Goal: Information Seeking & Learning: Learn about a topic

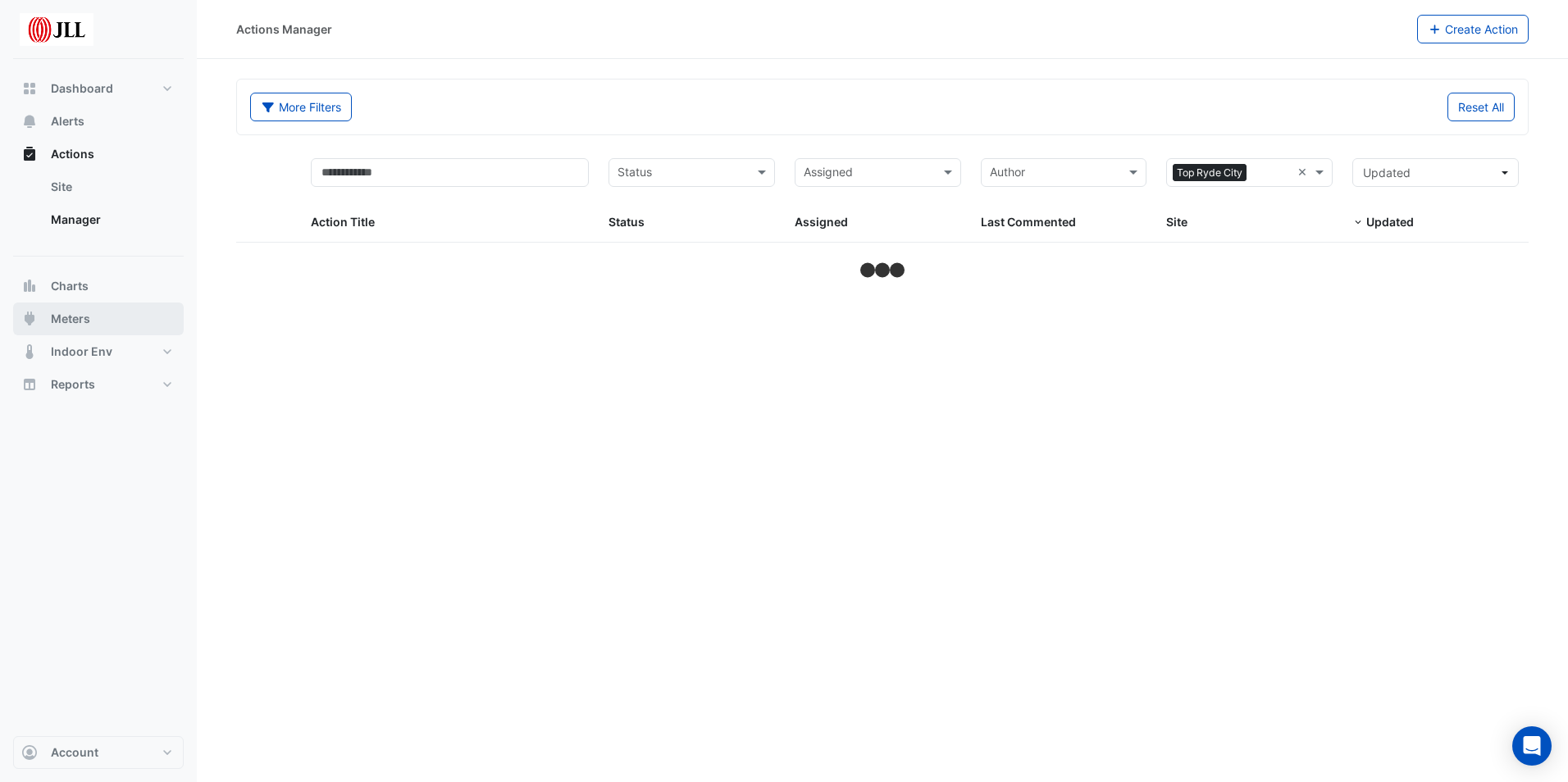
select select "***"
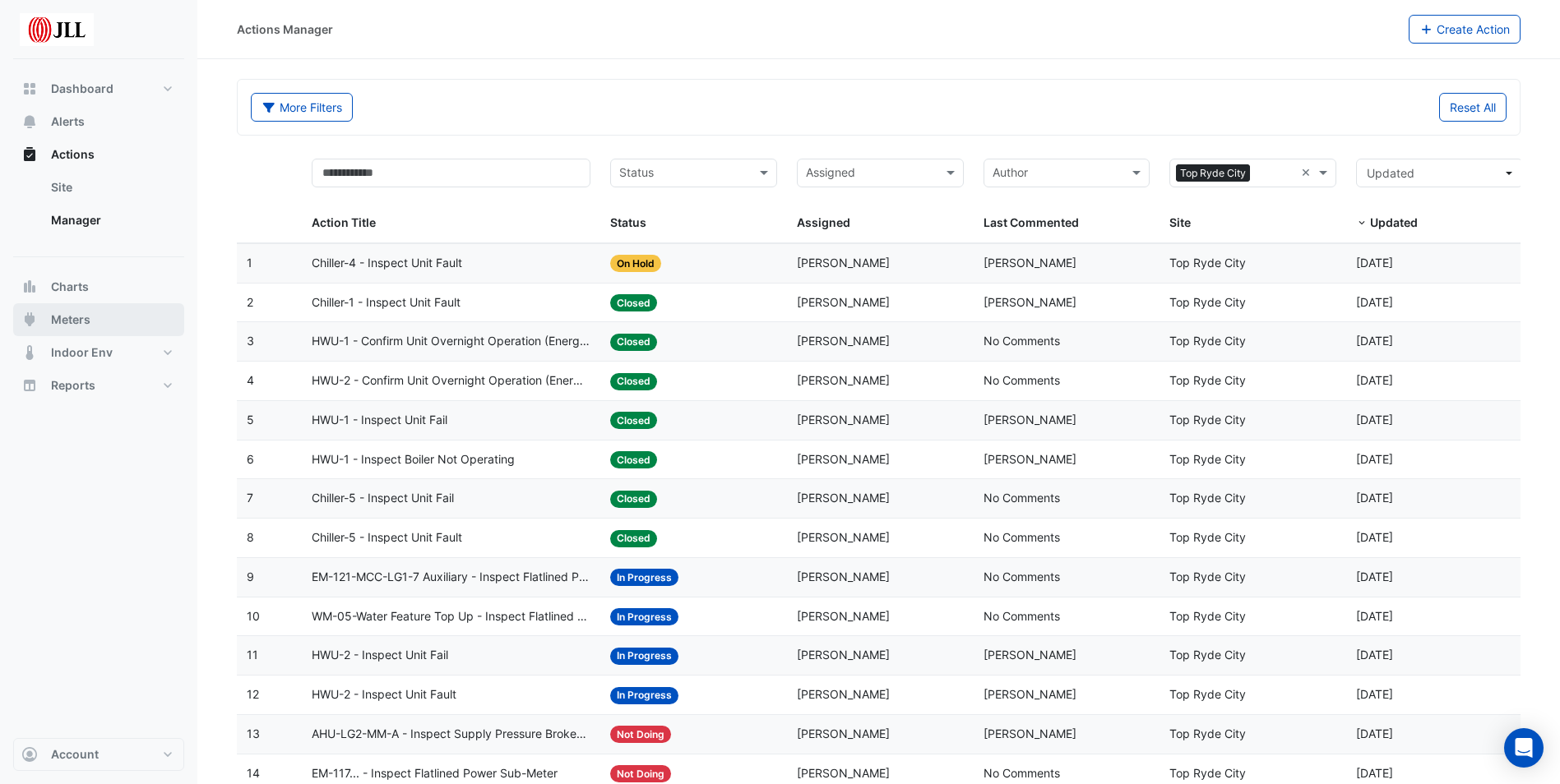
click at [70, 321] on span "Meters" at bounding box center [70, 319] width 39 height 16
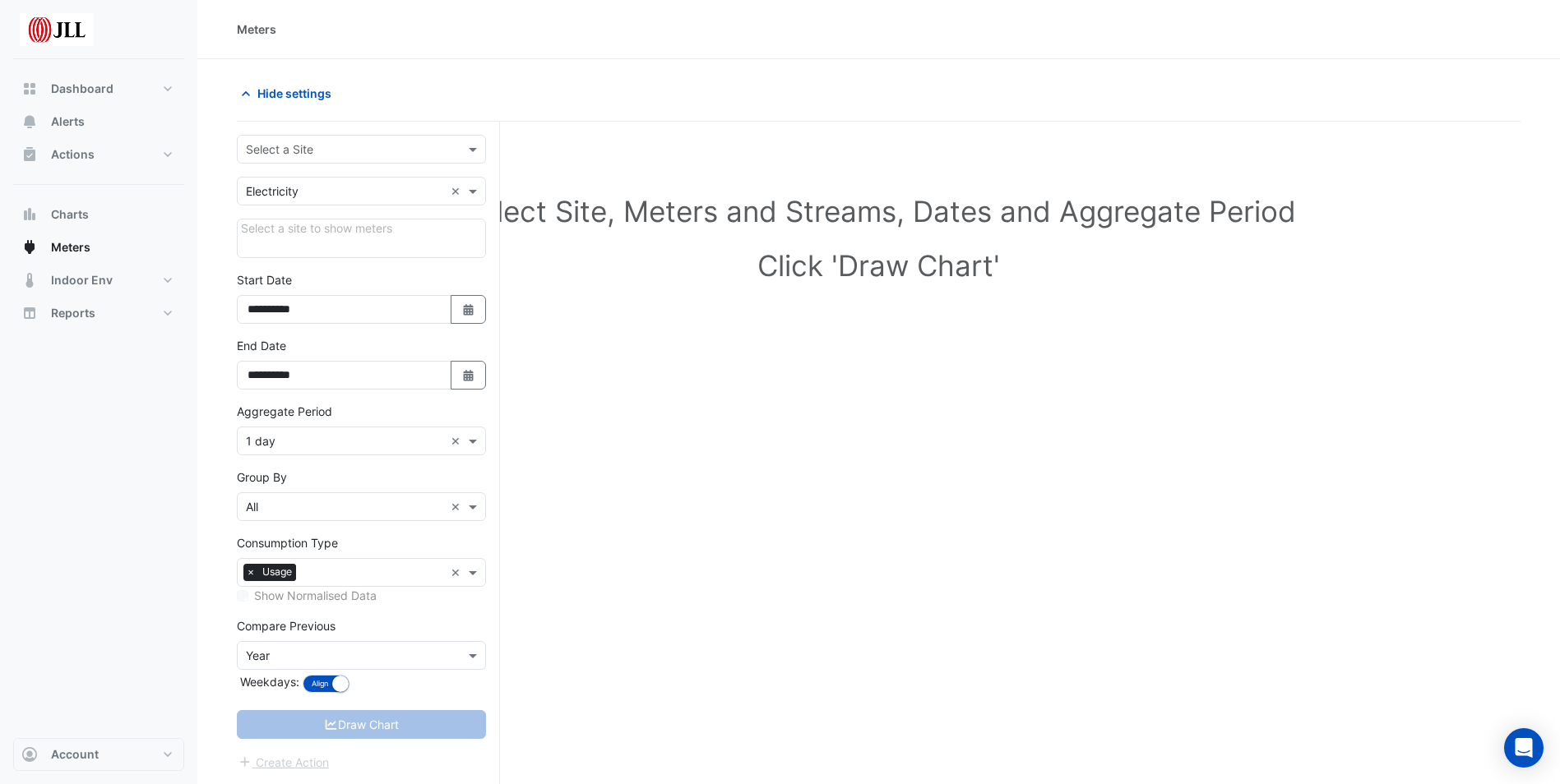
click at [414, 237] on div "Select a site to show meters" at bounding box center [361, 237] width 249 height 39
click at [477, 147] on span at bounding box center [474, 149] width 20 height 17
click at [388, 205] on div "Top Ryde City" at bounding box center [361, 208] width 247 height 24
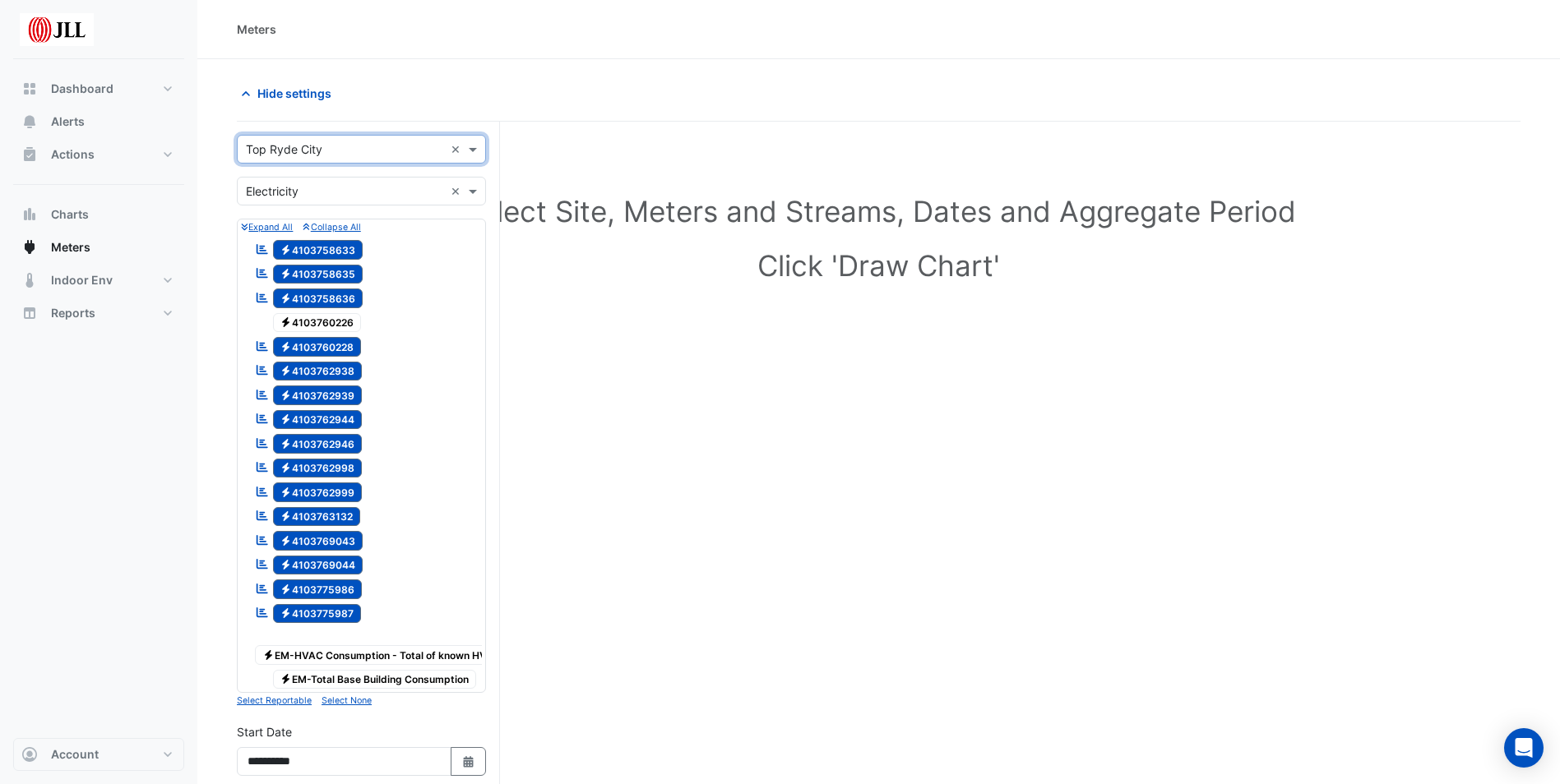
click at [345, 323] on span "Electricity 4103760226" at bounding box center [317, 323] width 89 height 20
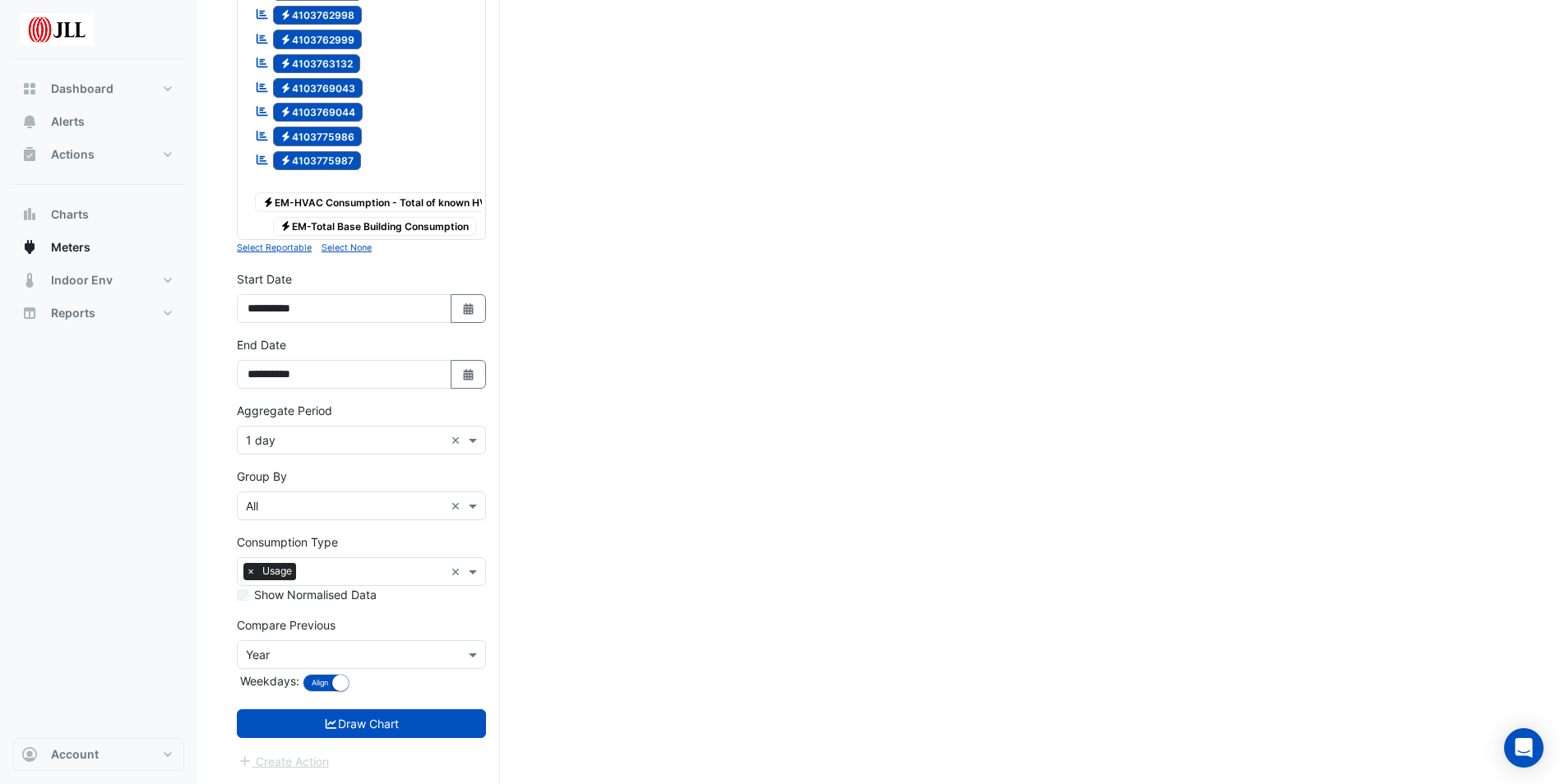
scroll to position [482, 0]
click at [409, 723] on button "Draw Chart" at bounding box center [361, 724] width 249 height 29
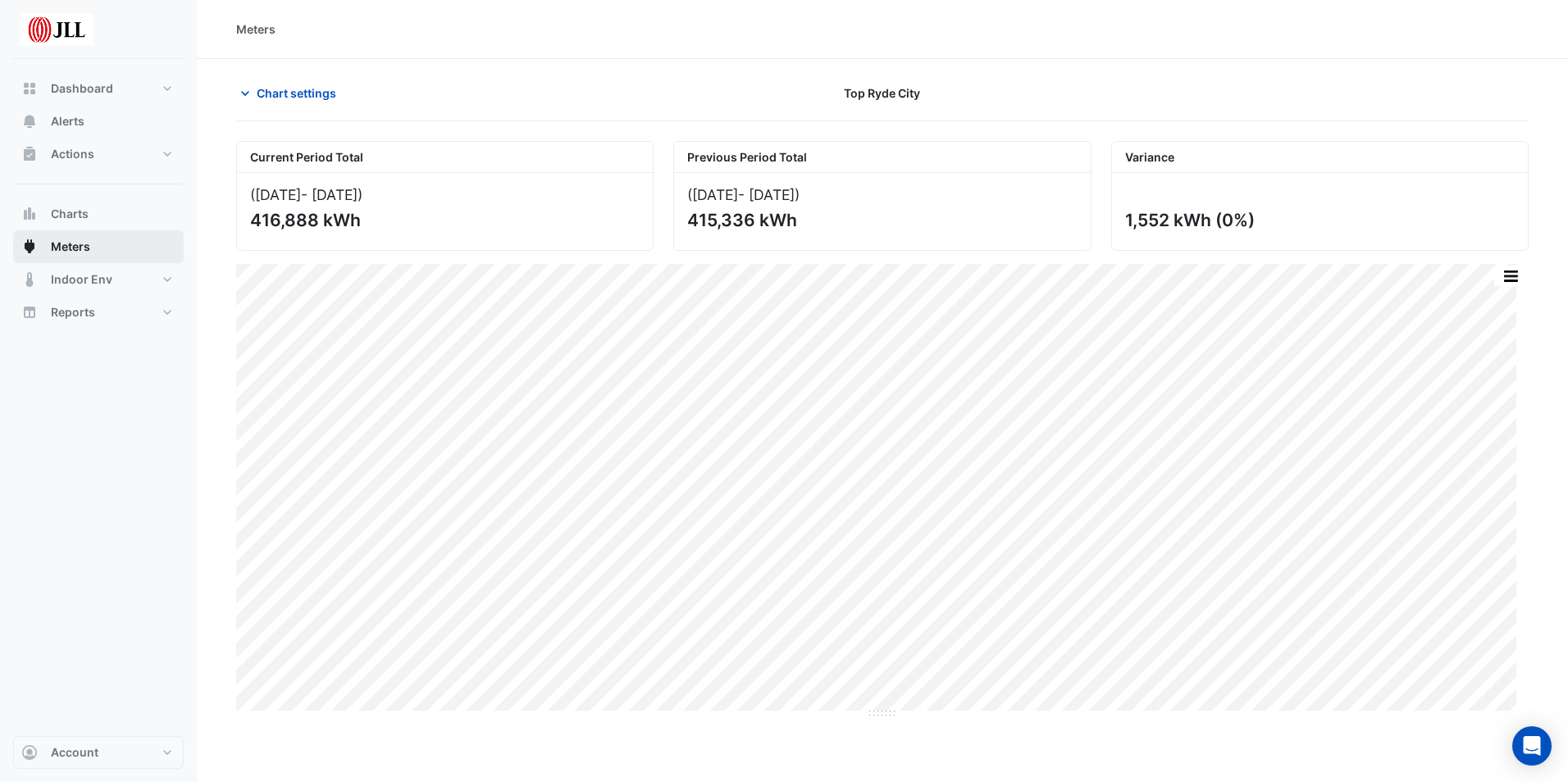
click at [75, 253] on span "Meters" at bounding box center [70, 246] width 39 height 16
click at [250, 95] on icon "button" at bounding box center [244, 93] width 16 height 16
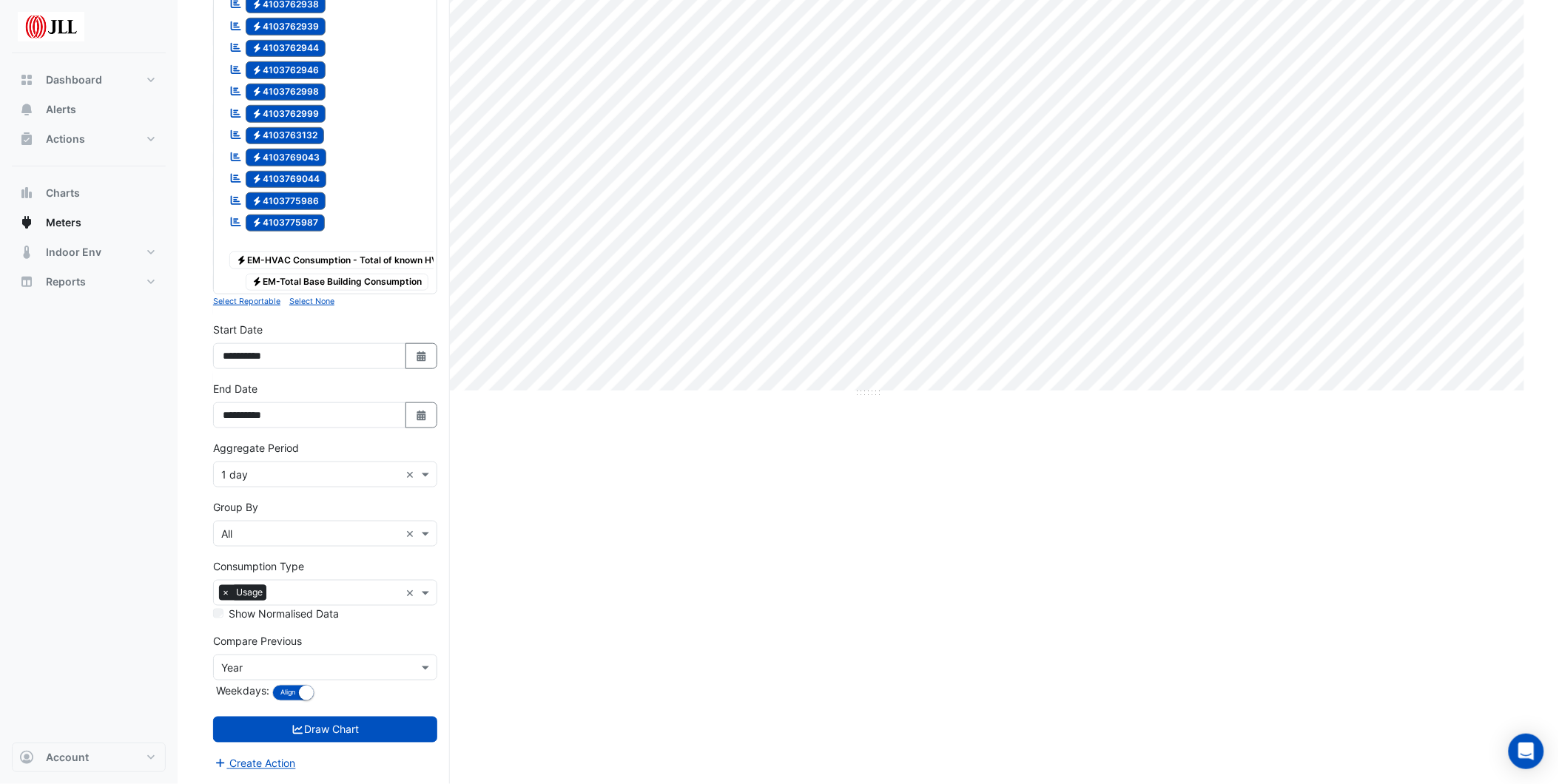
scroll to position [374, 0]
click at [708, 592] on div "Current Period Total ([DATE] - [DATE] ) 416,888 kWh Previous Period Total ([DAT…" at bounding box center [868, 291] width 1311 height 986
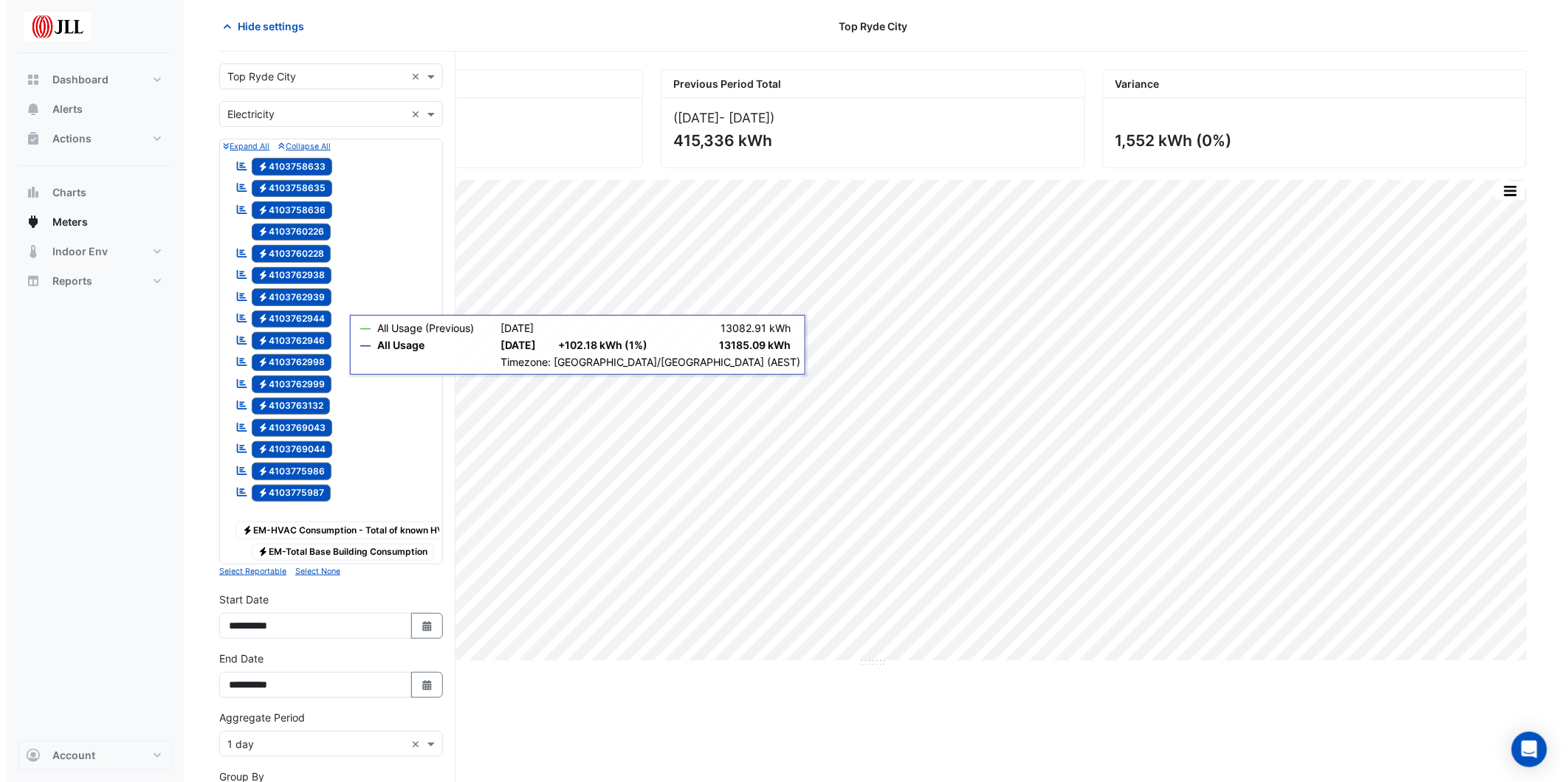
scroll to position [0, 0]
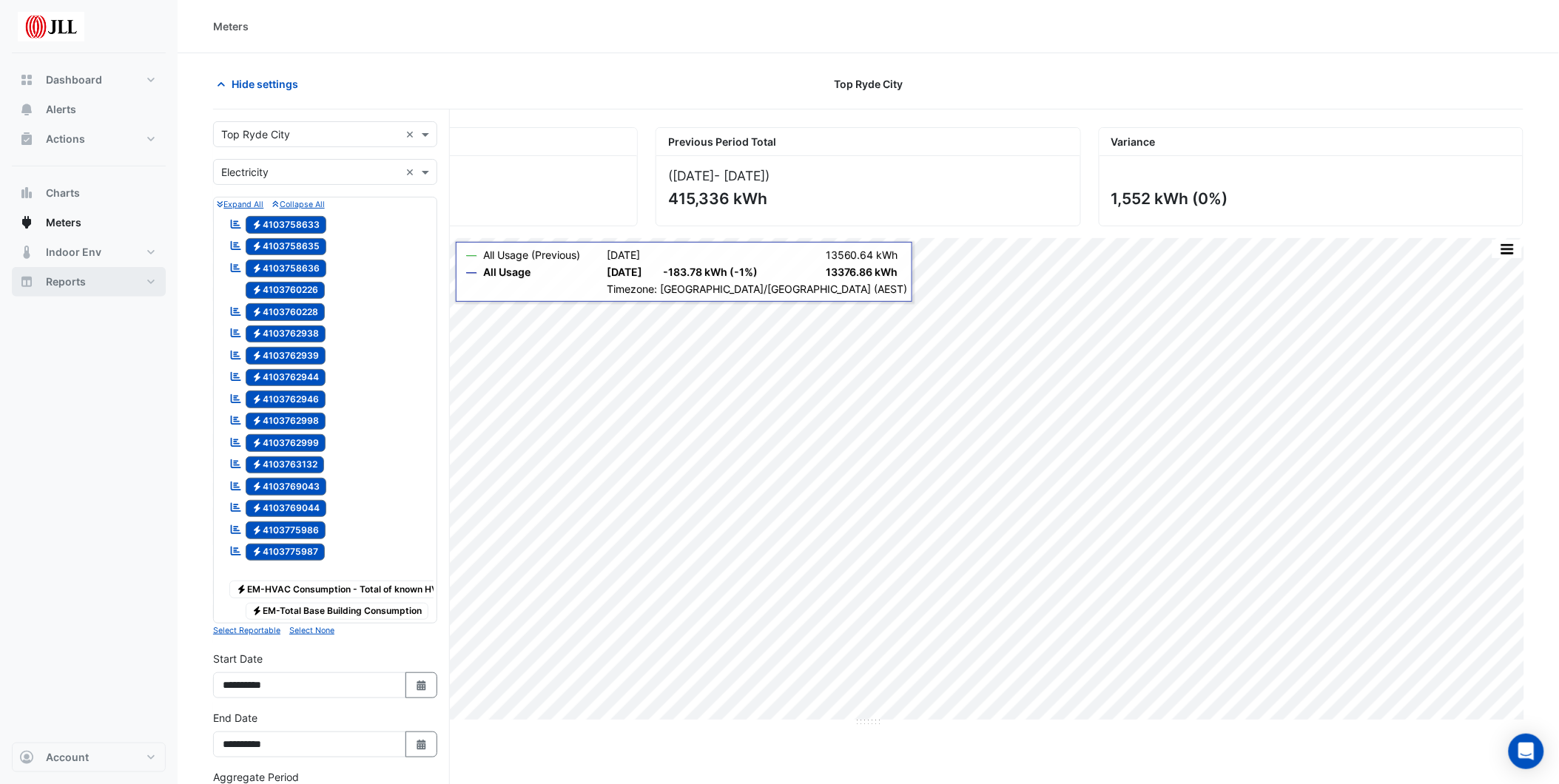
click at [113, 283] on button "Reports" at bounding box center [89, 282] width 154 height 29
select select "***"
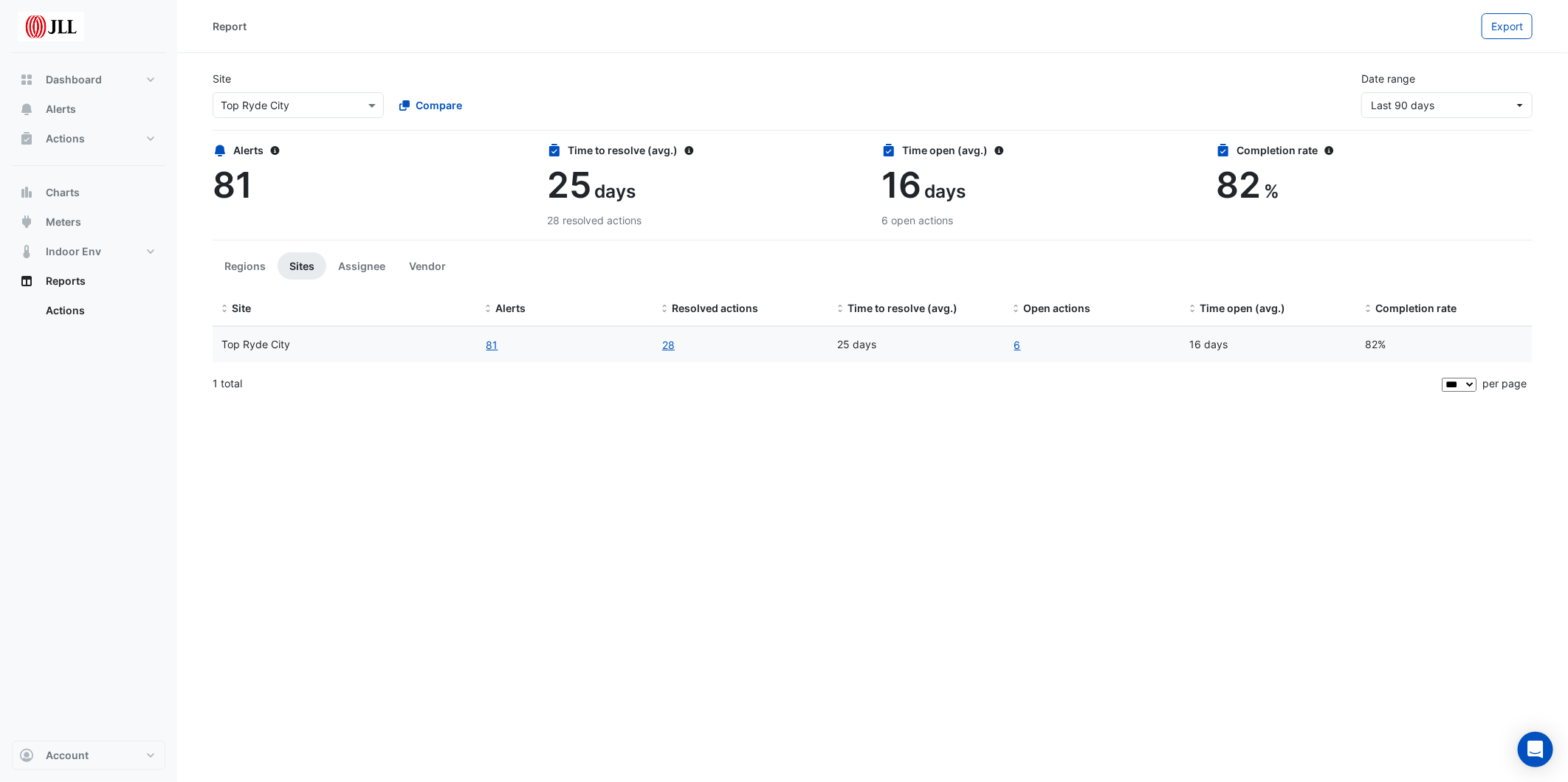
click at [297, 344] on div "Top Ryde City" at bounding box center [345, 345] width 247 height 17
drag, startPoint x: 186, startPoint y: 382, endPoint x: 247, endPoint y: 387, distance: 61.2
click at [203, 386] on section "Site Select a Site × [GEOGRAPHIC_DATA] Compare Date range Last 90 days Alerts 8…" at bounding box center [873, 228] width 1391 height 349
click at [240, 387] on div "1 total" at bounding box center [825, 383] width 1226 height 37
click at [69, 309] on link "Actions" at bounding box center [99, 310] width 132 height 29
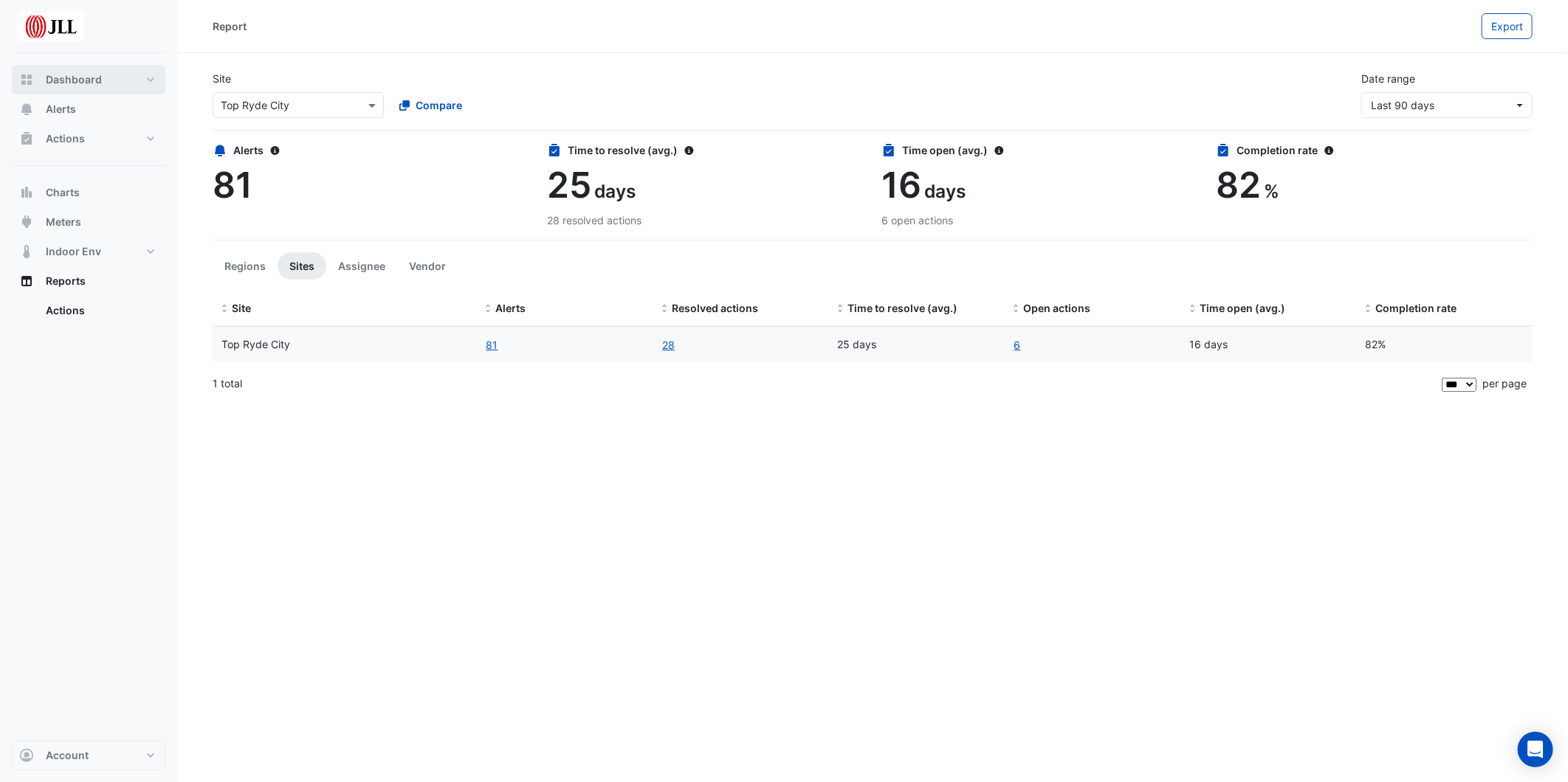
click at [135, 76] on button "Dashboard" at bounding box center [89, 80] width 154 height 29
select select "***"
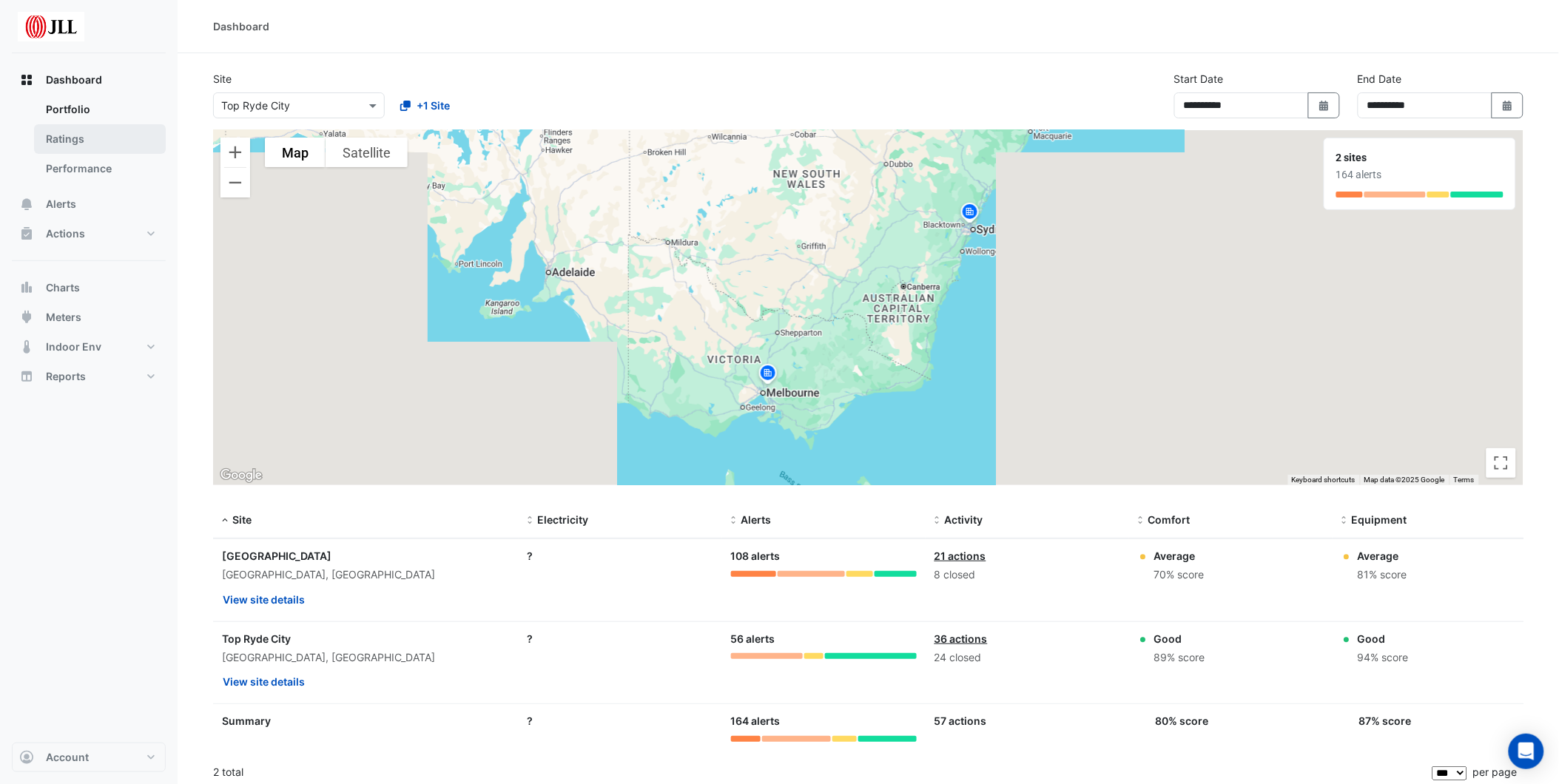
click at [109, 136] on link "Ratings" at bounding box center [99, 139] width 132 height 29
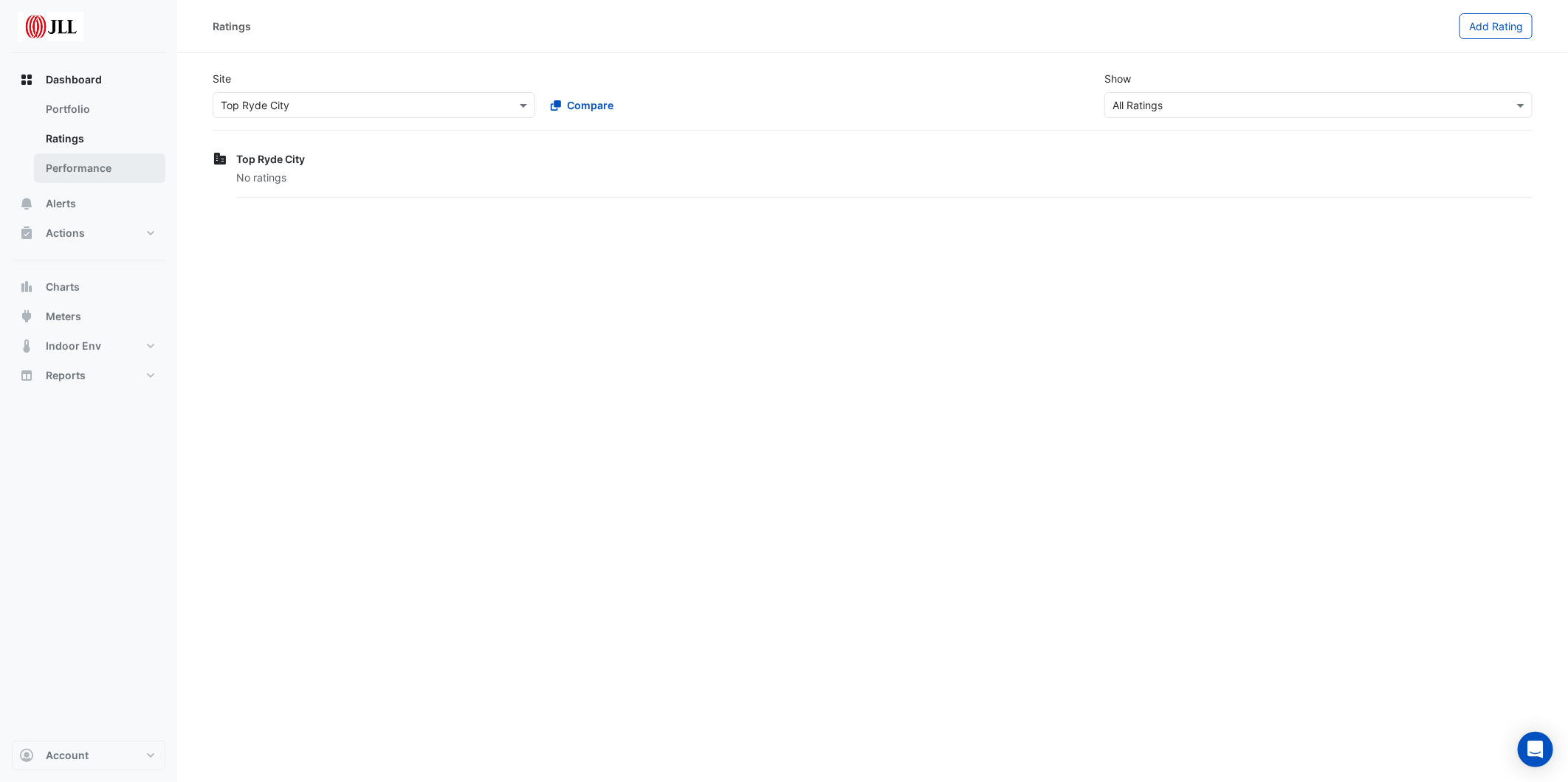
click at [94, 164] on link "Performance" at bounding box center [99, 168] width 132 height 29
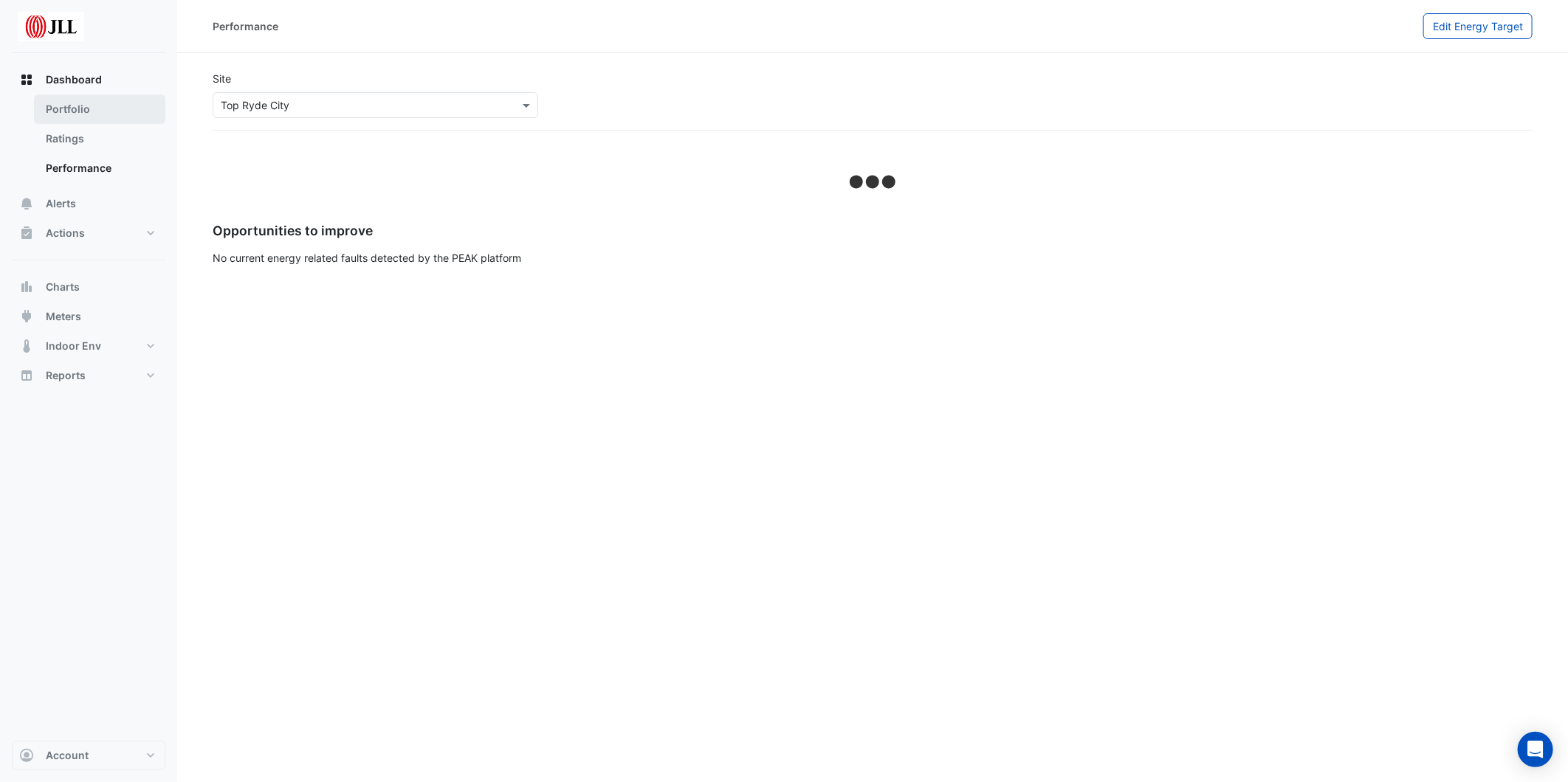
click at [97, 109] on link "Portfolio" at bounding box center [99, 109] width 132 height 29
select select "***"
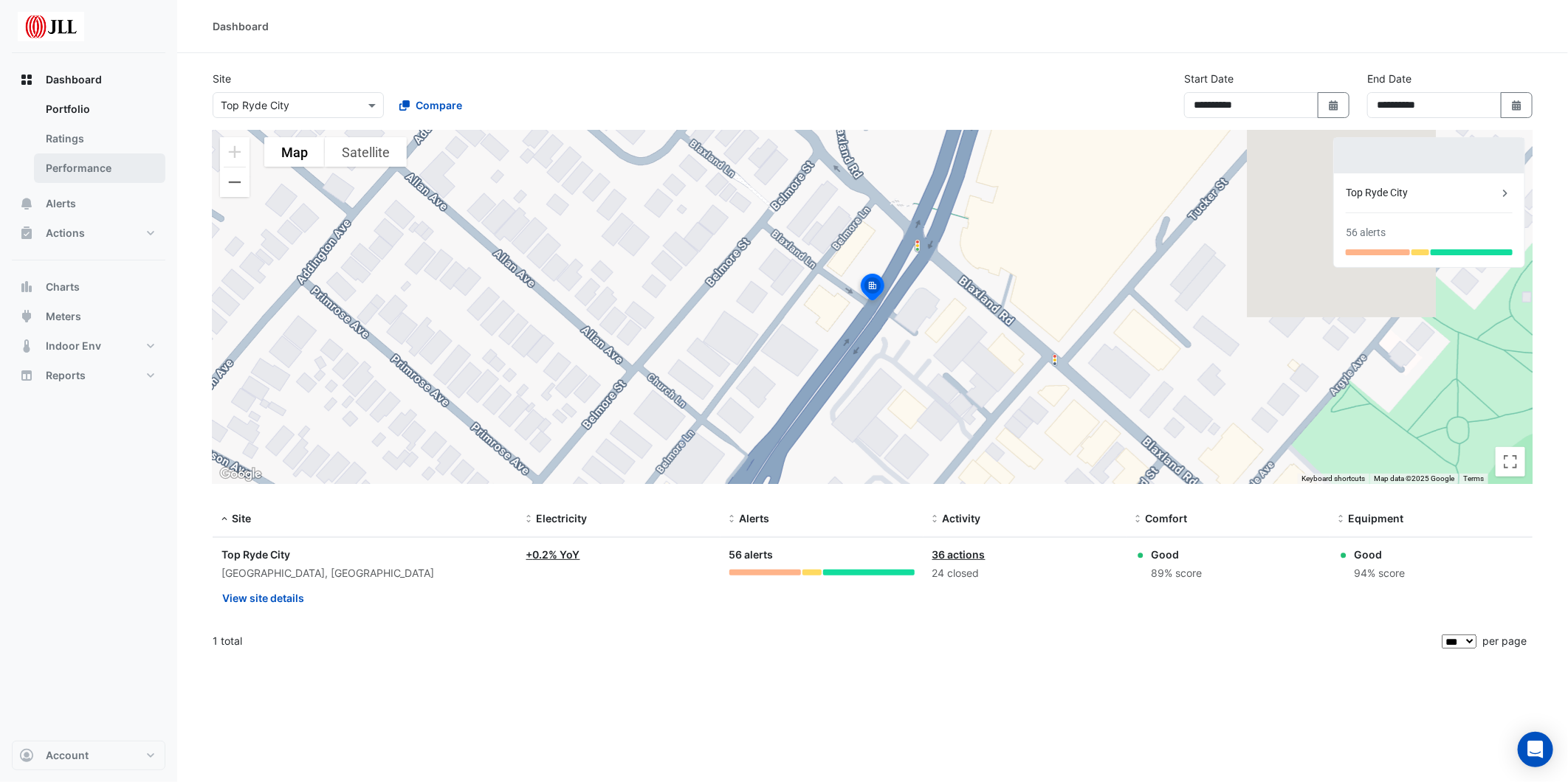
click at [82, 172] on link "Performance" at bounding box center [99, 168] width 132 height 29
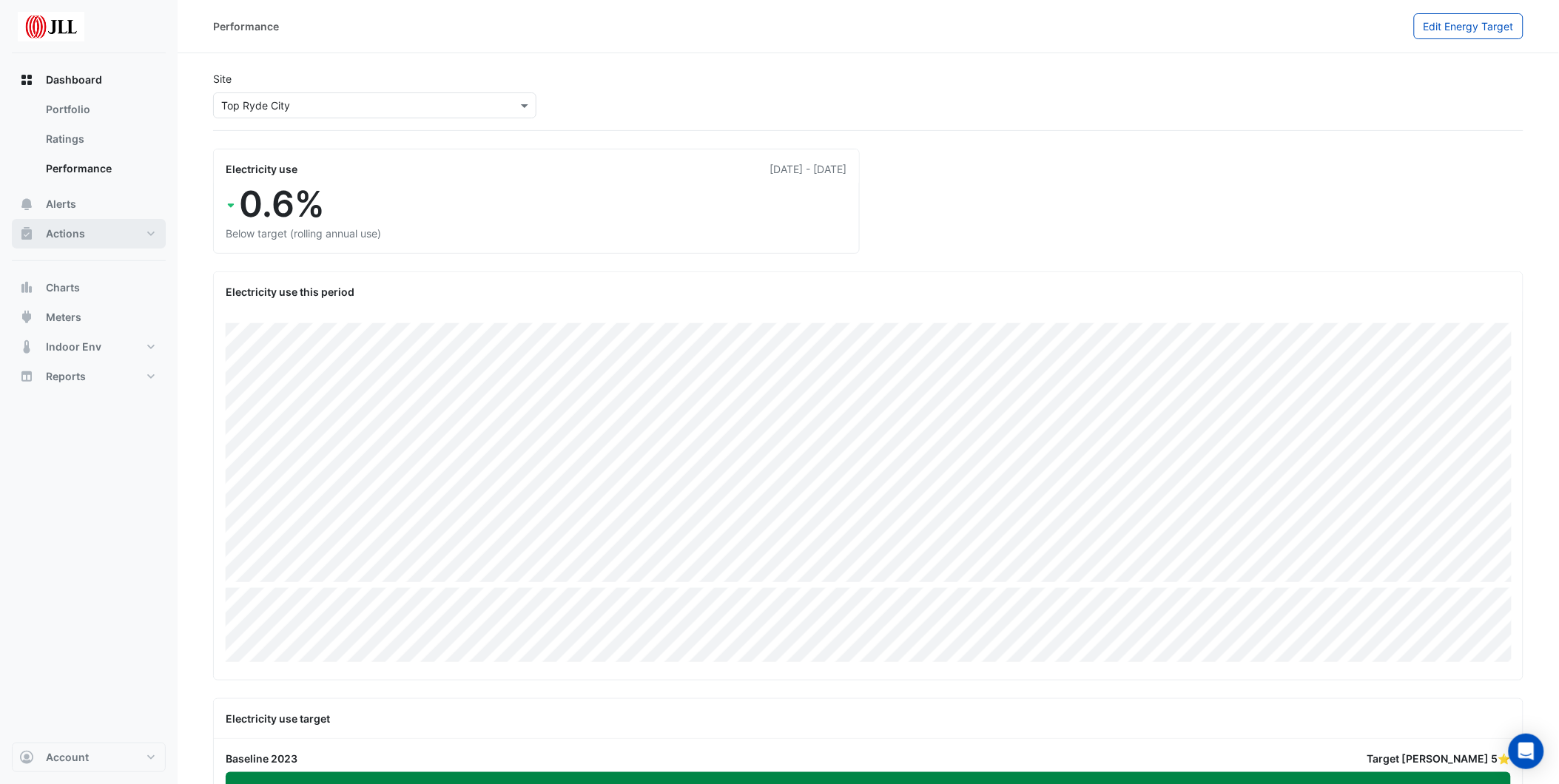
click at [69, 238] on span "Actions" at bounding box center [65, 233] width 40 height 15
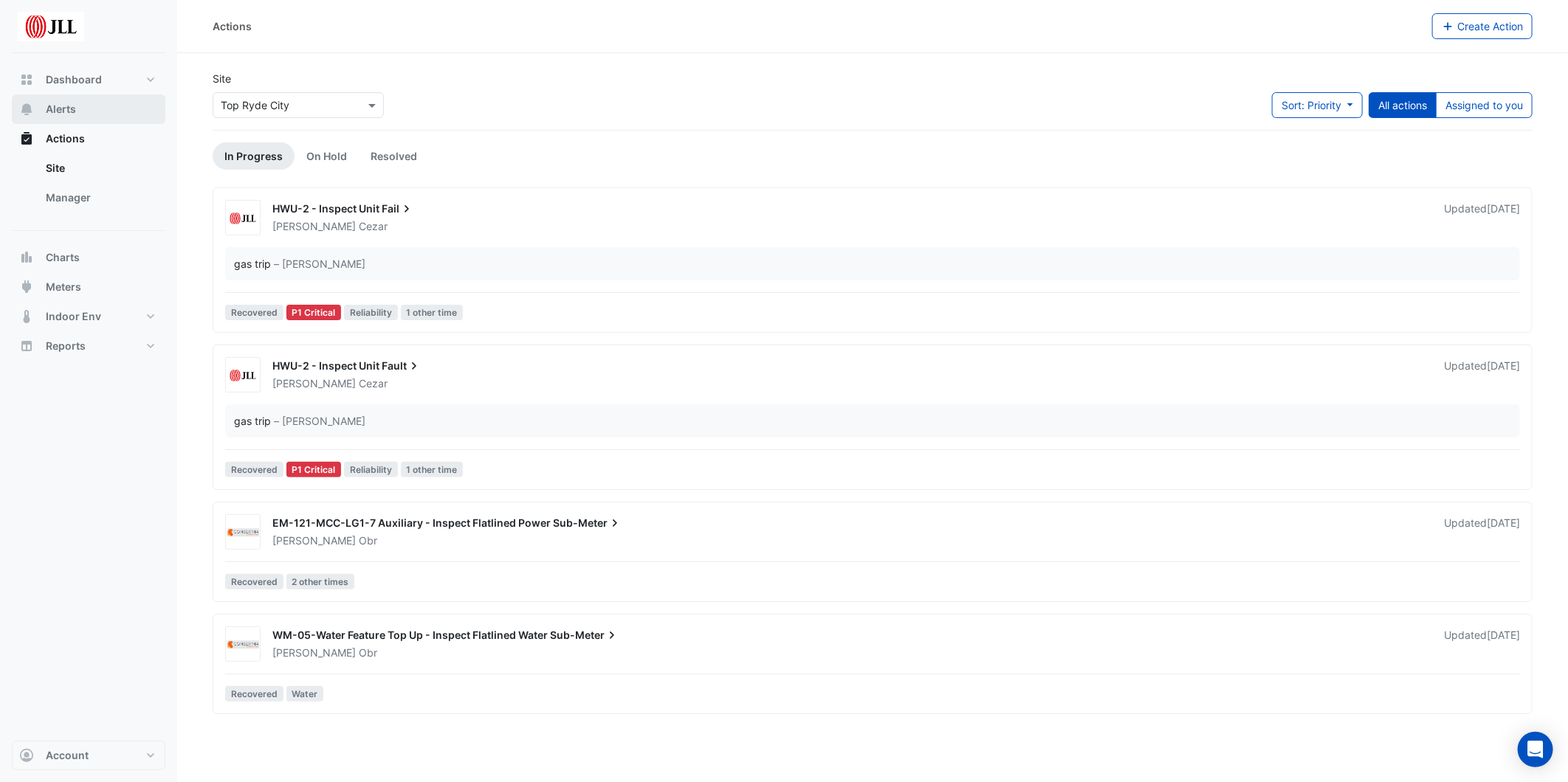
click at [78, 98] on button "Alerts" at bounding box center [89, 109] width 154 height 29
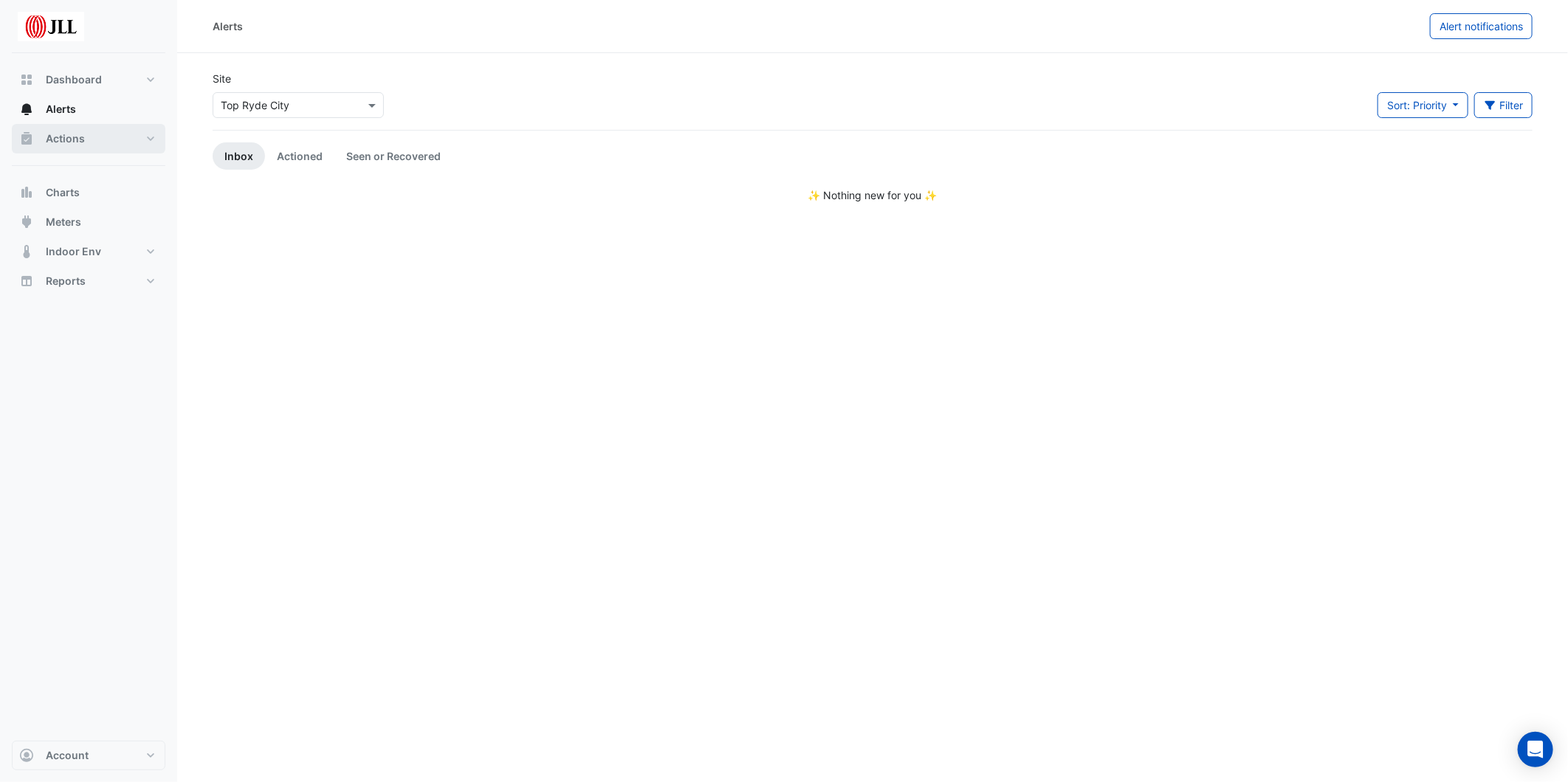
click at [74, 137] on span "Actions" at bounding box center [65, 138] width 40 height 15
